Goal: Submit feedback/report problem

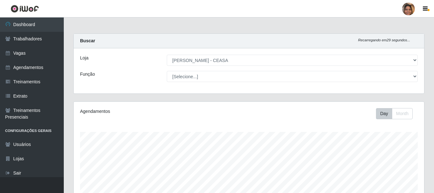
select select "474"
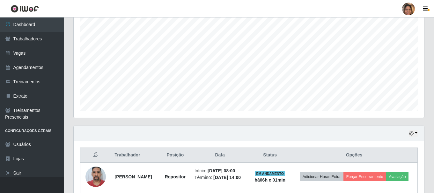
scroll to position [173, 0]
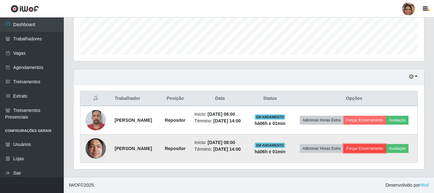
click at [376, 148] on button "Forçar Encerramento" at bounding box center [364, 148] width 43 height 9
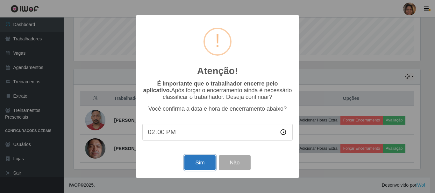
click at [197, 166] on button "Sim" at bounding box center [200, 163] width 31 height 15
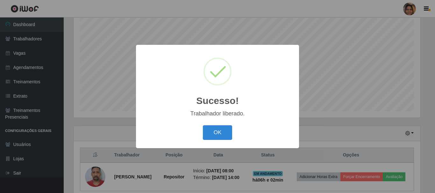
click at [225, 141] on div "OK Cancel" at bounding box center [217, 133] width 150 height 18
click at [226, 138] on button "OK" at bounding box center [218, 133] width 30 height 15
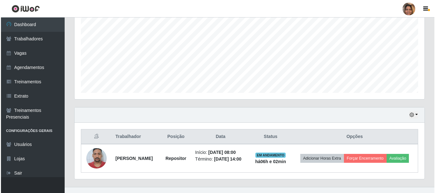
scroll to position [145, 0]
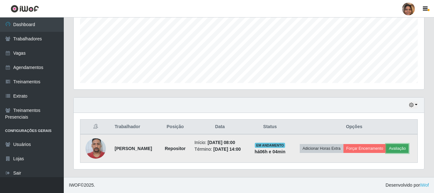
click at [407, 151] on button "Avaliação" at bounding box center [397, 148] width 23 height 9
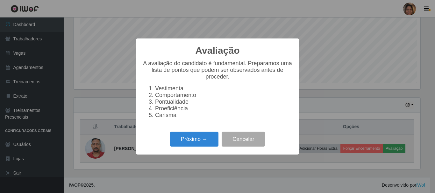
scroll to position [132, 347]
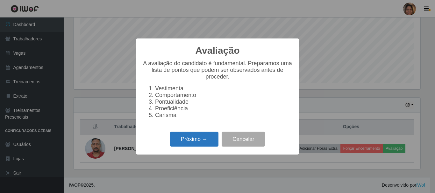
click at [190, 143] on button "Próximo →" at bounding box center [194, 139] width 48 height 15
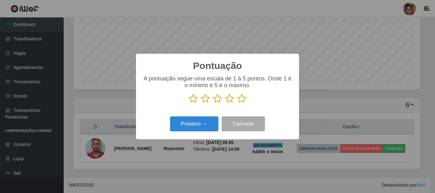
click at [241, 102] on icon at bounding box center [241, 99] width 9 height 10
click at [237, 104] on input "radio" at bounding box center [237, 104] width 0 height 0
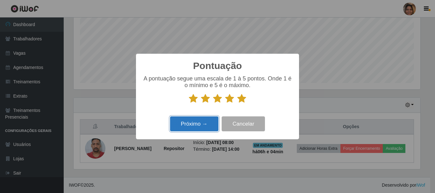
click at [209, 128] on button "Próximo →" at bounding box center [194, 124] width 48 height 15
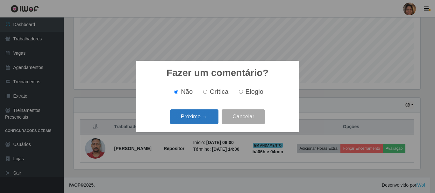
click at [208, 116] on button "Próximo →" at bounding box center [194, 117] width 48 height 15
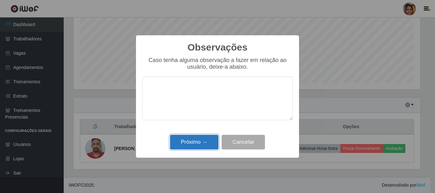
click at [204, 140] on button "Próximo →" at bounding box center [194, 142] width 48 height 15
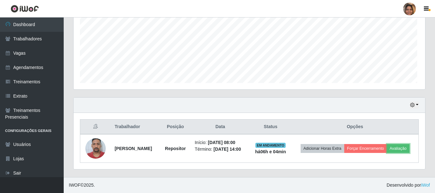
scroll to position [132, 350]
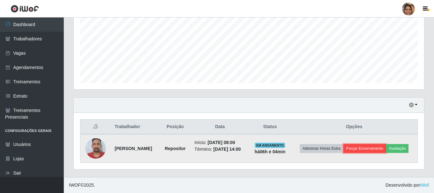
click at [382, 151] on button "Forçar Encerramento" at bounding box center [364, 148] width 43 height 9
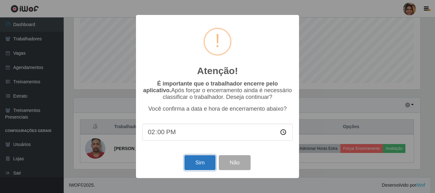
click at [201, 168] on button "Sim" at bounding box center [200, 163] width 31 height 15
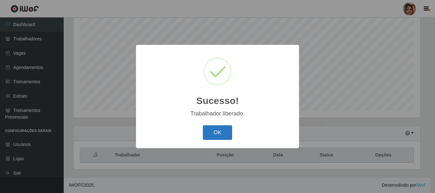
click at [215, 133] on button "OK" at bounding box center [218, 133] width 30 height 15
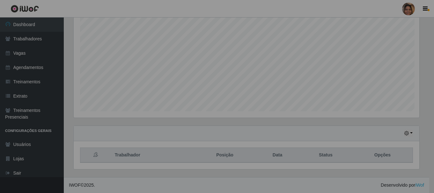
scroll to position [132, 350]
